Goal: Register for event/course

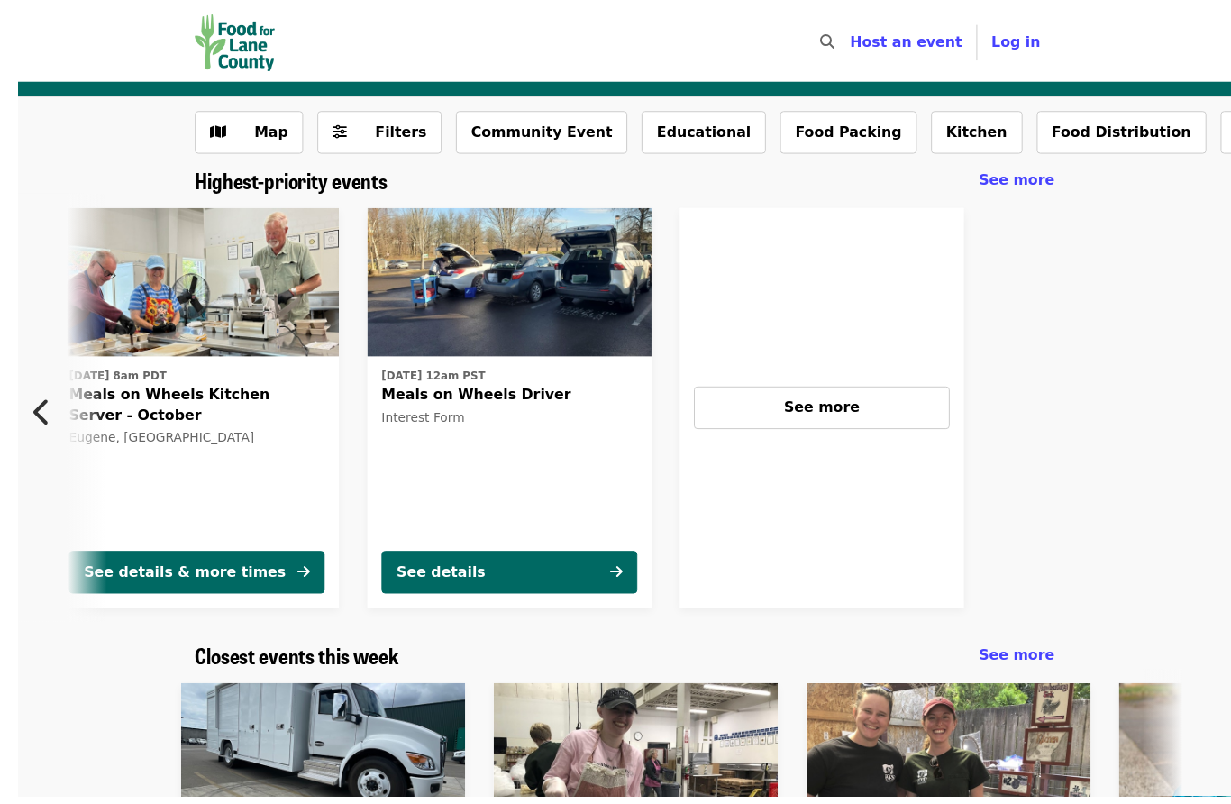
scroll to position [3, 0]
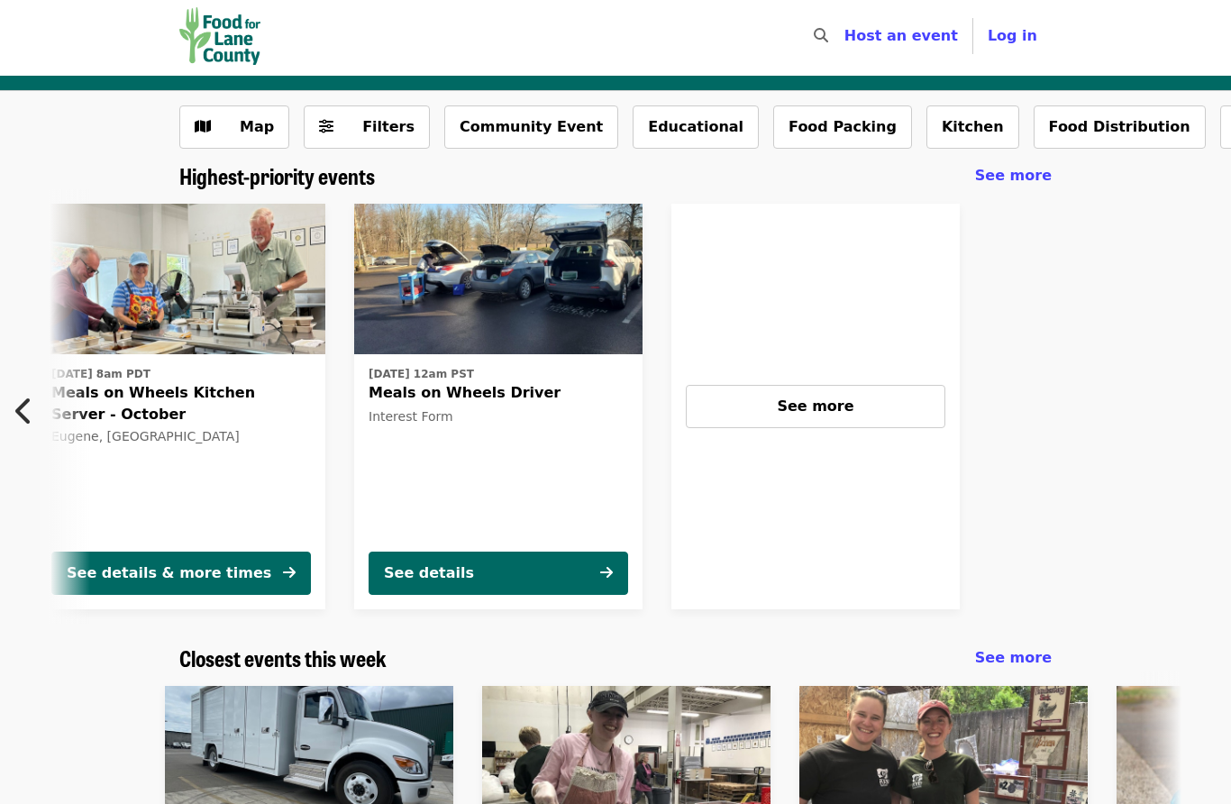
click at [808, 392] on button "See more" at bounding box center [815, 407] width 259 height 43
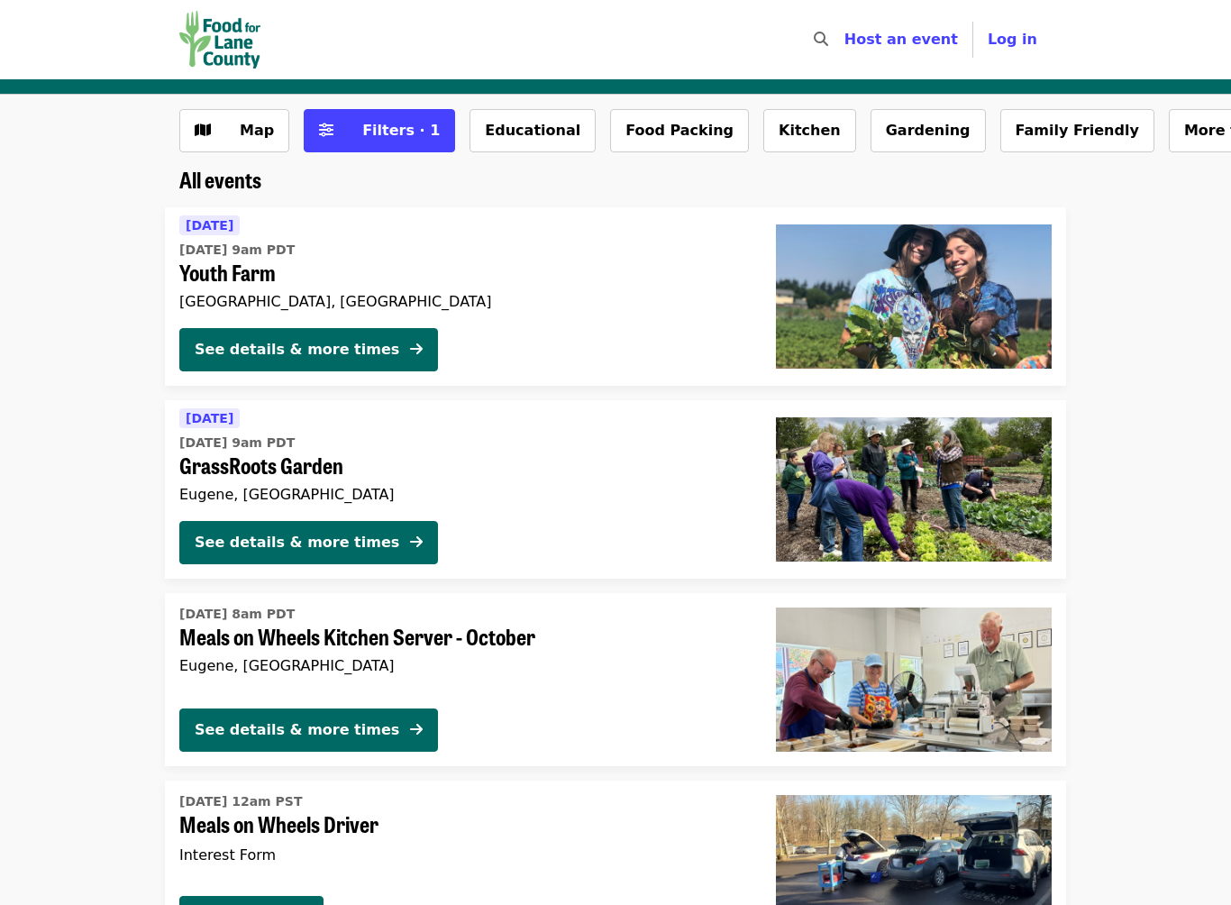
click at [677, 138] on button "Food Packing" at bounding box center [679, 130] width 139 height 43
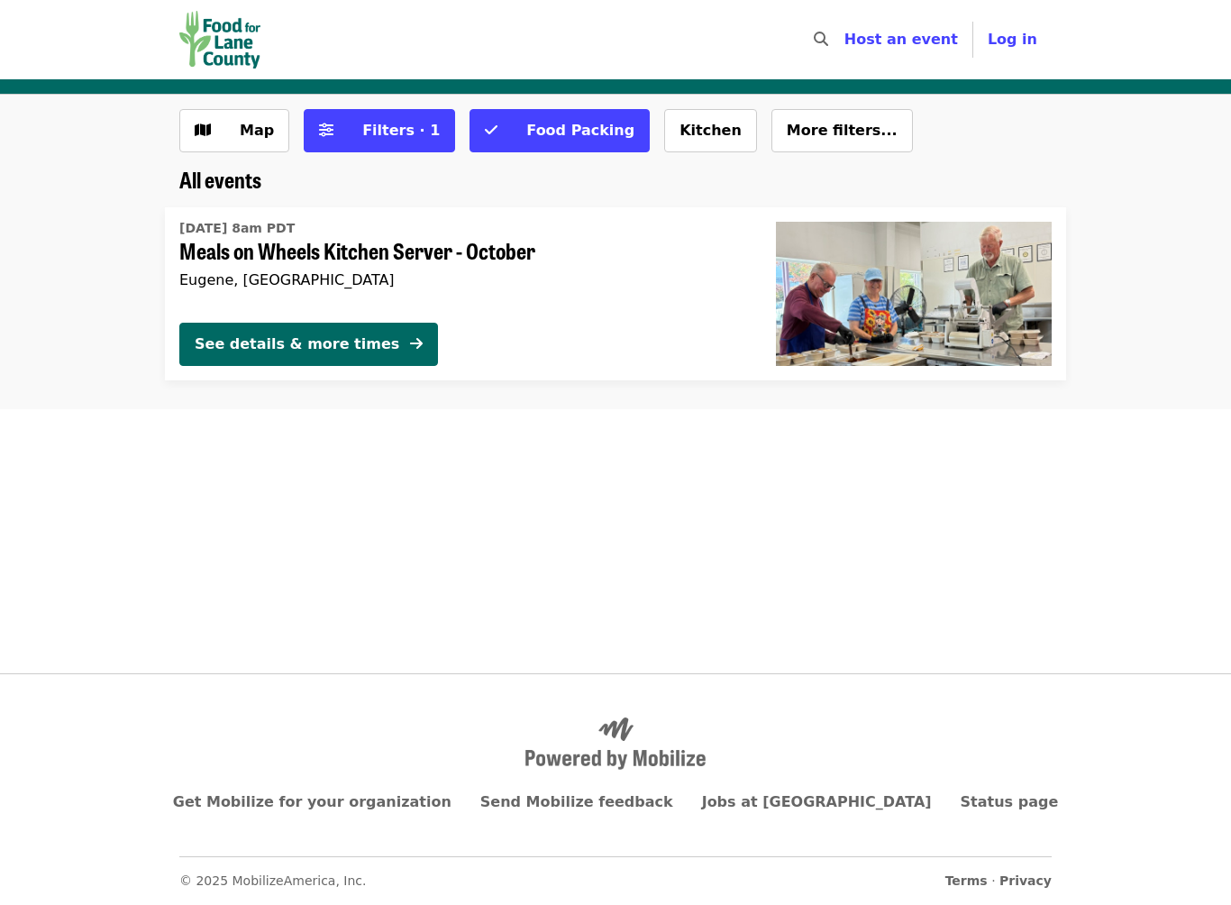
click at [695, 141] on button "Kitchen" at bounding box center [710, 130] width 93 height 43
click at [849, 129] on span "More filters..." at bounding box center [883, 130] width 111 height 17
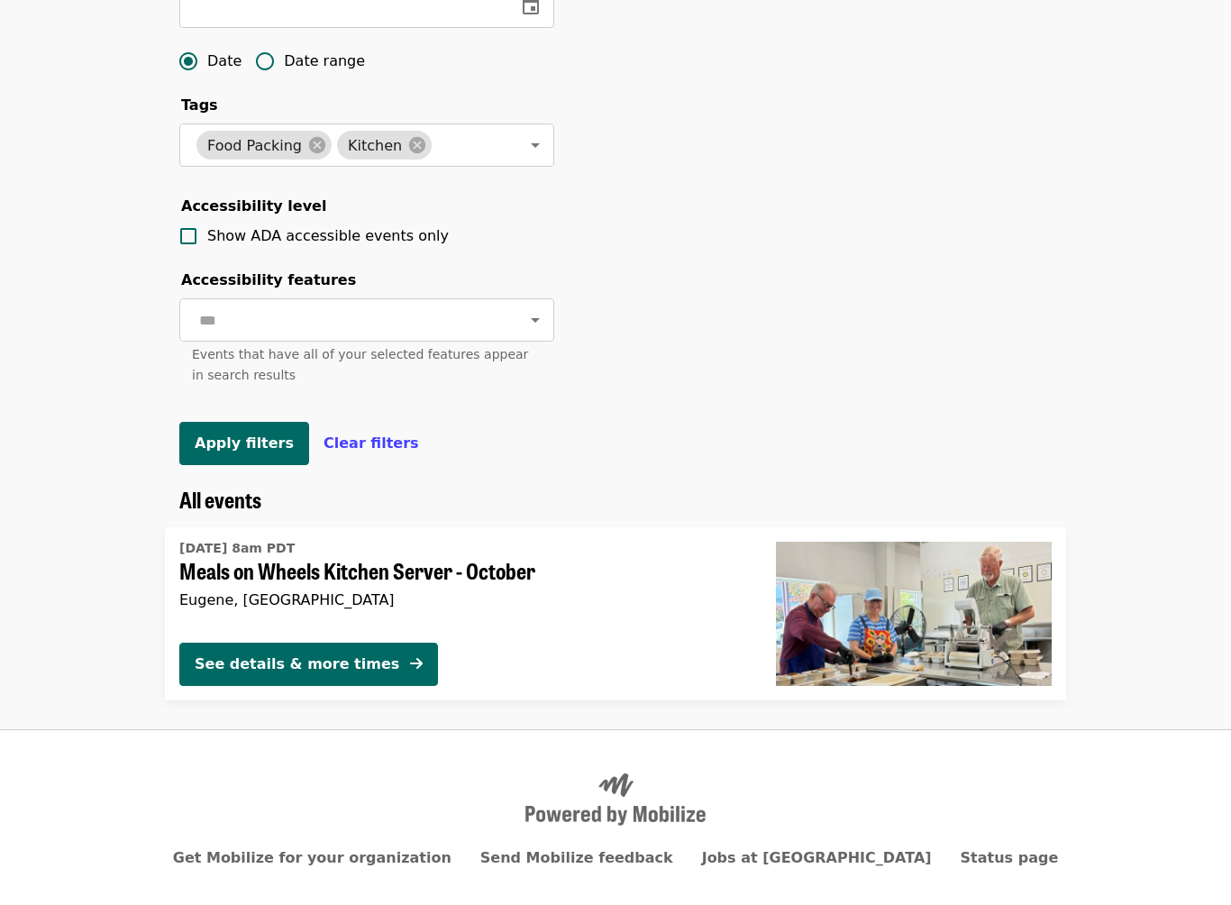
scroll to position [681, 0]
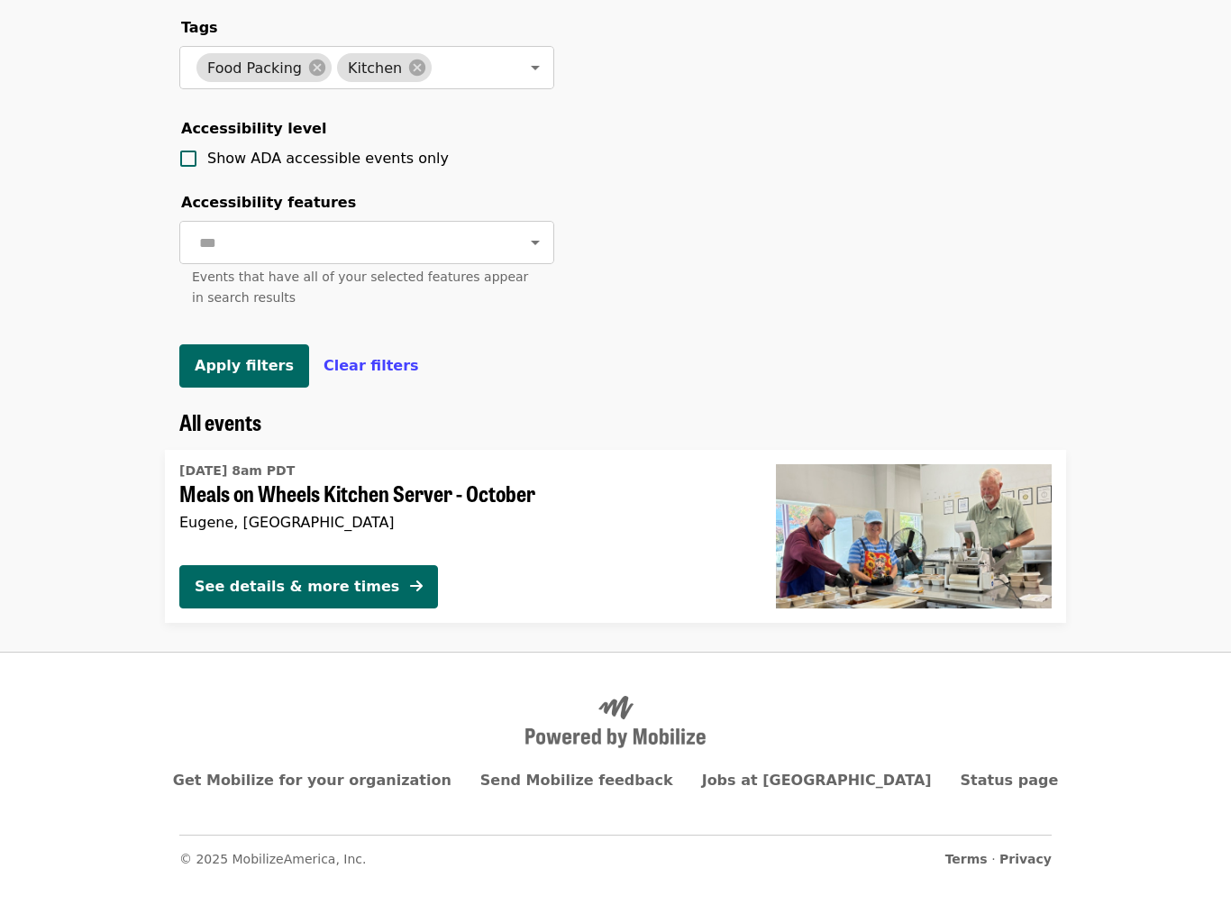
click at [329, 588] on button "See details & more times" at bounding box center [308, 609] width 259 height 43
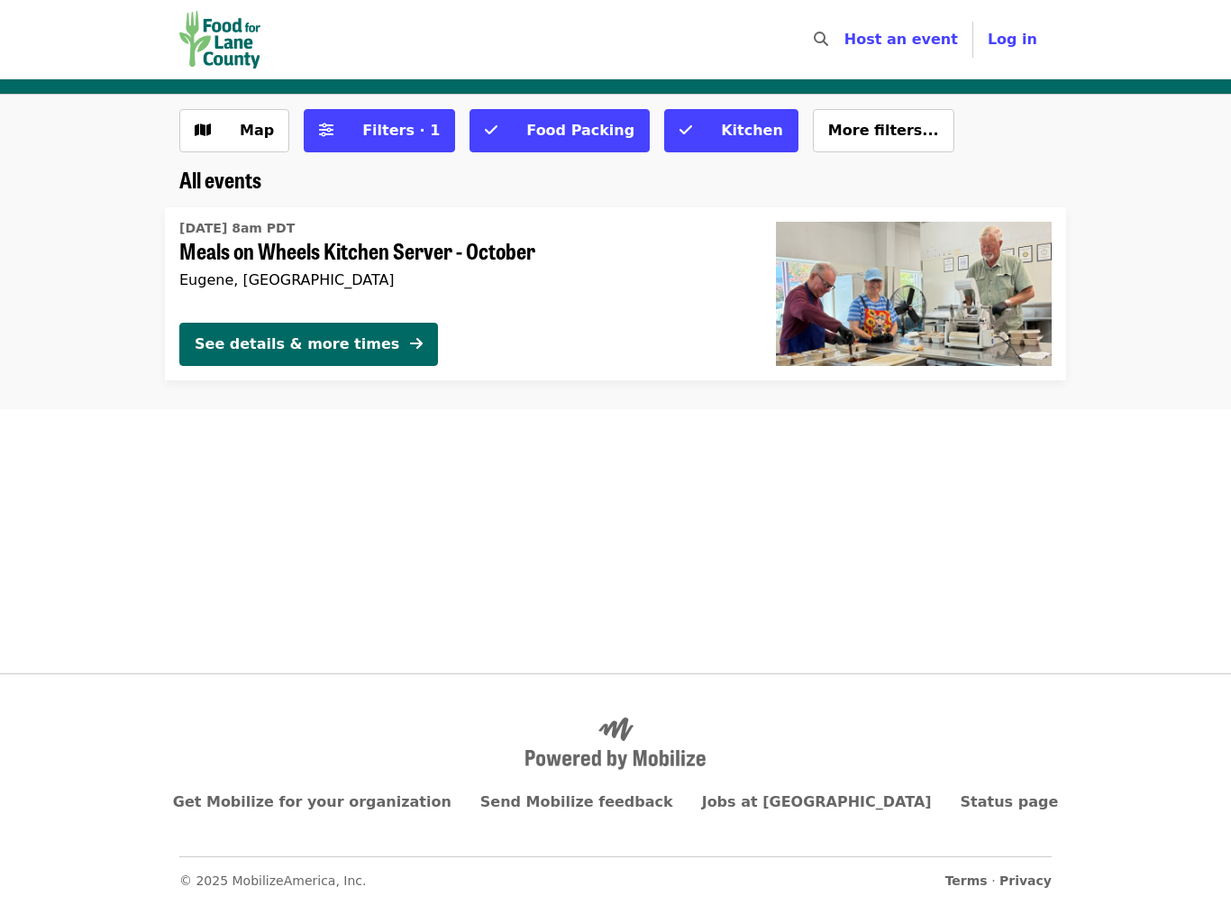
click at [721, 124] on span "Kitchen" at bounding box center [752, 130] width 62 height 17
click at [565, 141] on button "Food Packing" at bounding box center [559, 130] width 180 height 43
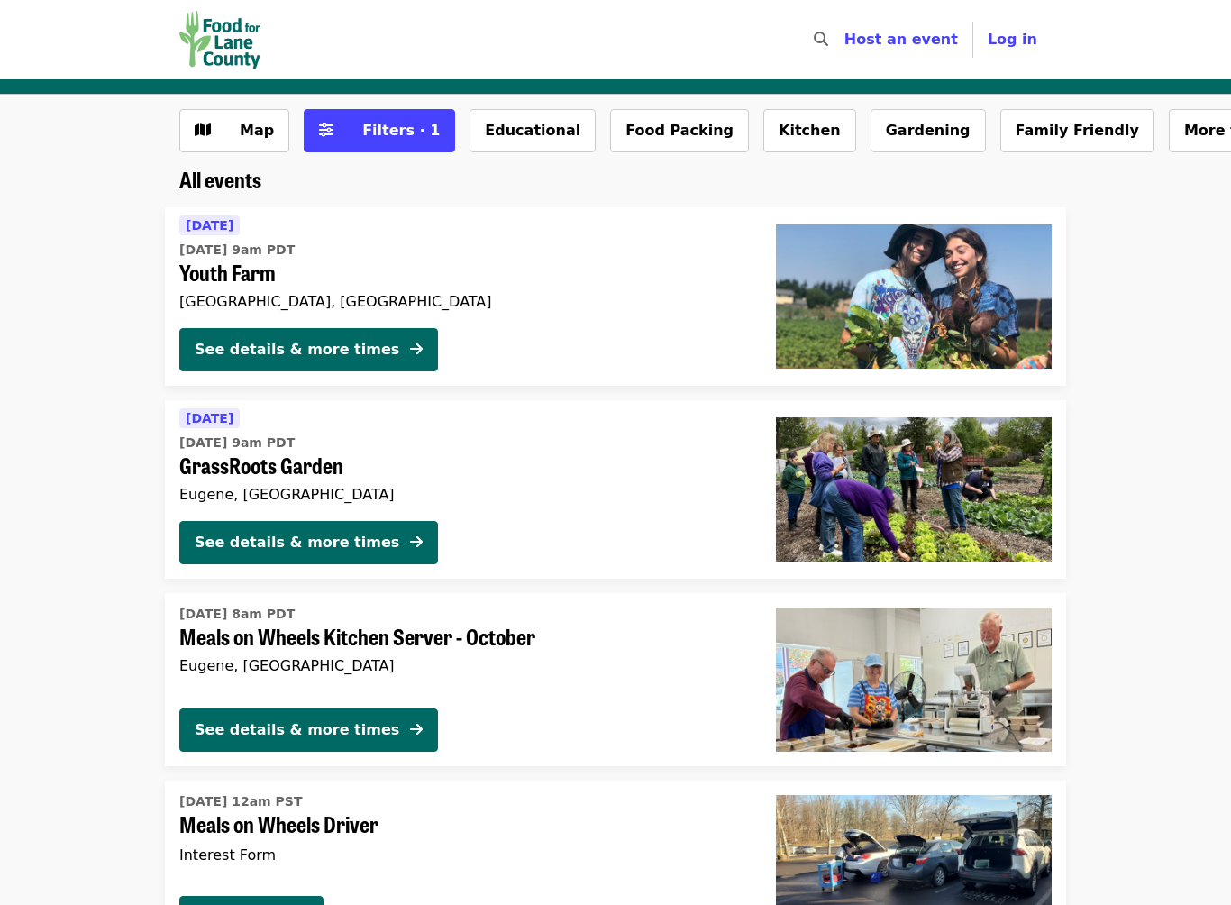
click at [394, 115] on button "Filters · 1" at bounding box center [379, 130] width 151 height 43
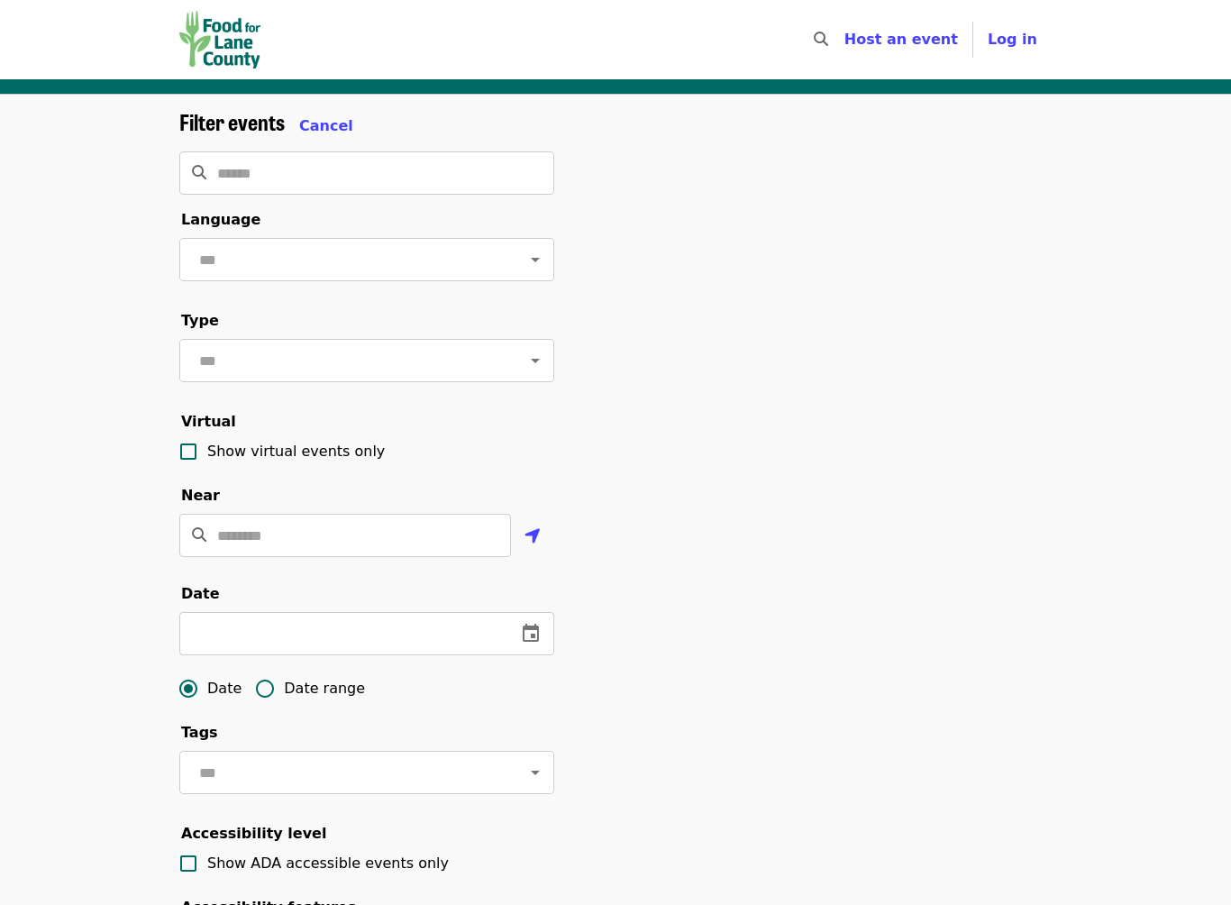
click at [248, 42] on img "Main navigation" at bounding box center [219, 40] width 81 height 58
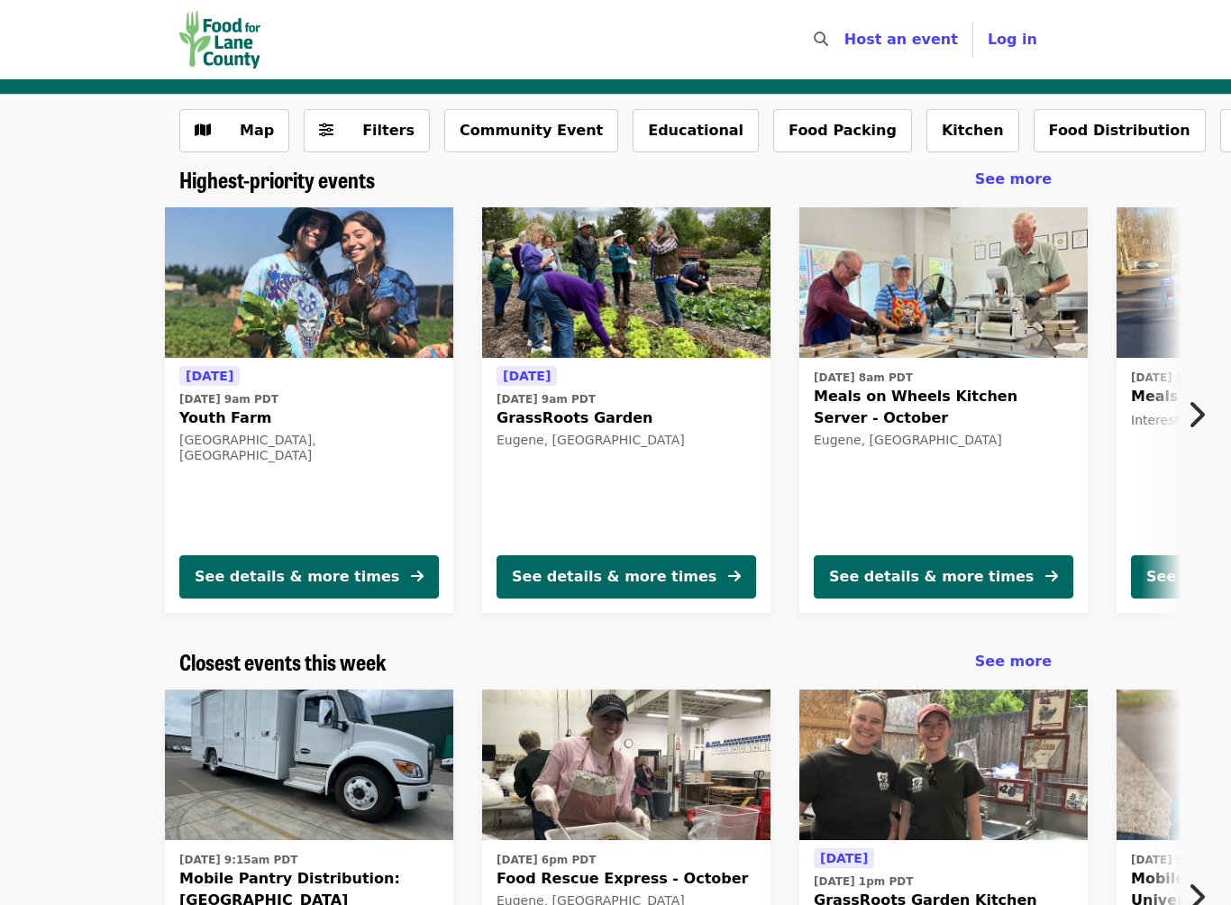
click at [1196, 409] on icon "chevron-right icon" at bounding box center [1195, 414] width 18 height 34
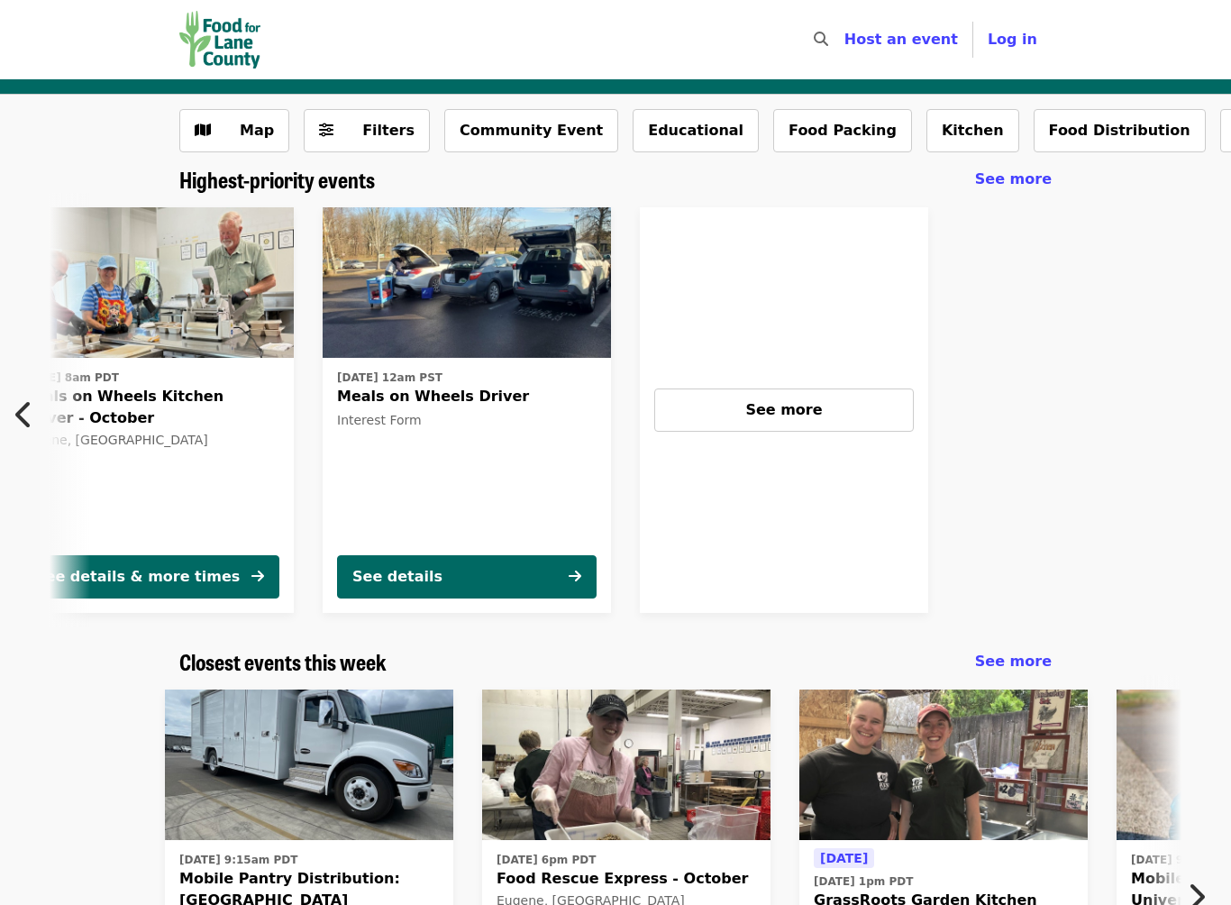
click at [784, 393] on button "See more" at bounding box center [783, 409] width 259 height 43
